Goal: Browse casually

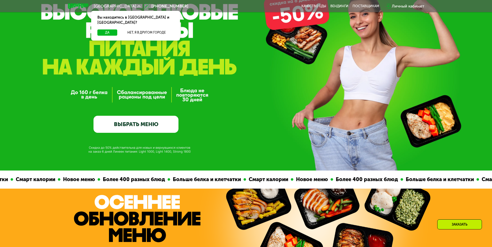
scroll to position [155, 0]
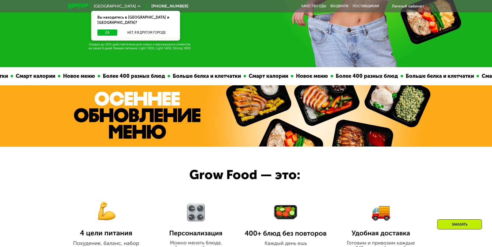
click at [279, 216] on img at bounding box center [286, 227] width 82 height 47
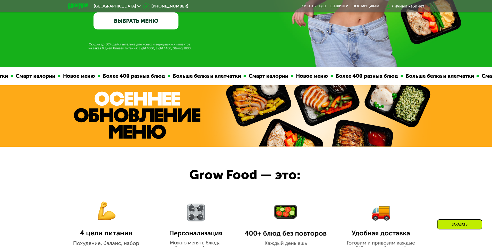
click at [279, 216] on img at bounding box center [286, 227] width 82 height 47
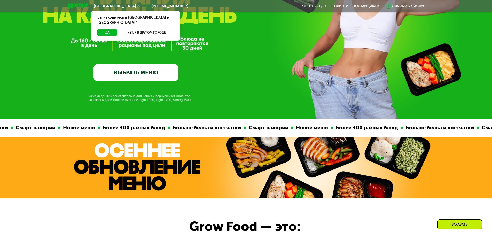
scroll to position [129, 0]
